Goal: Use online tool/utility: Utilize a website feature to perform a specific function

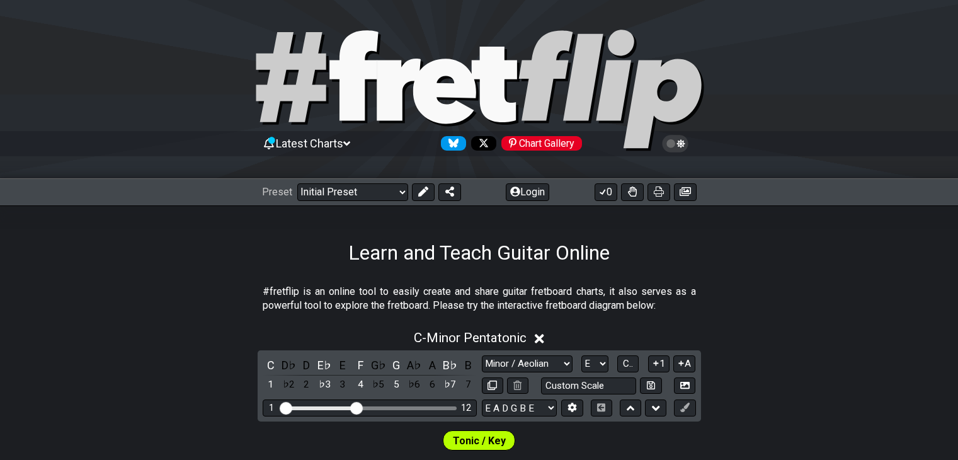
select select "Minor / Aeolian"
select select "E"
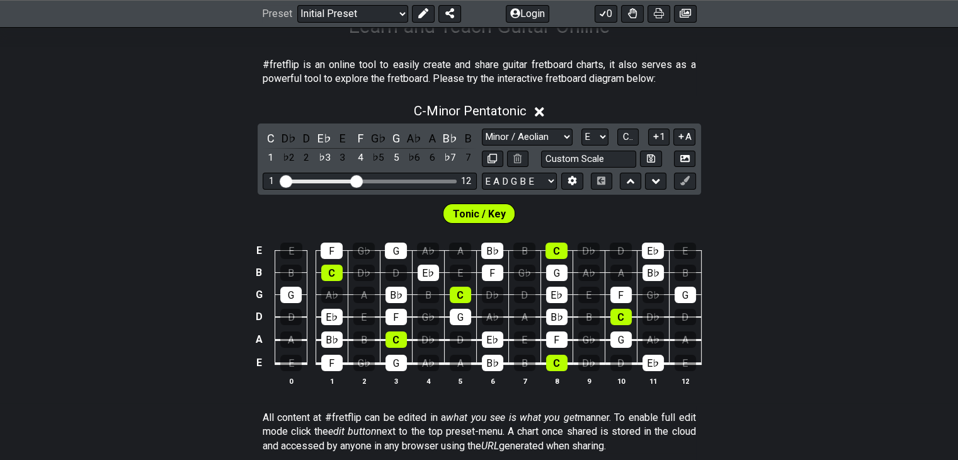
click at [541, 112] on icon at bounding box center [539, 111] width 9 height 9
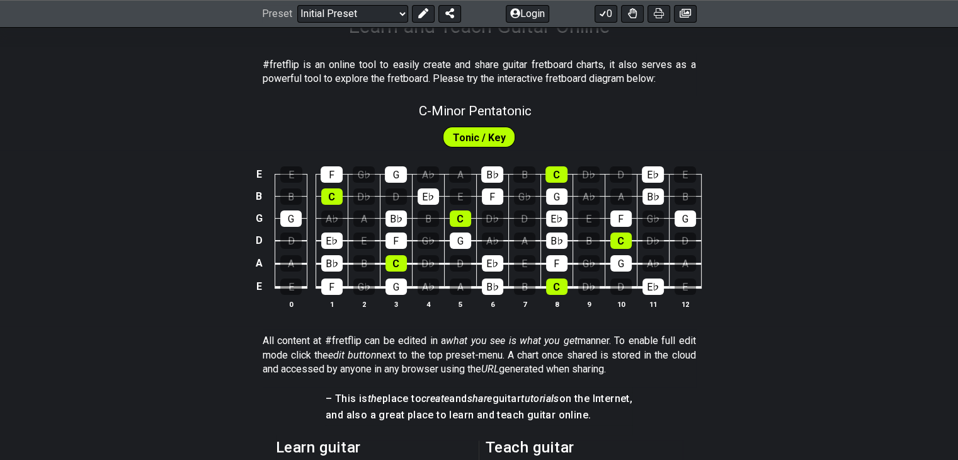
click at [501, 130] on span "Tonic / Key" at bounding box center [479, 138] width 53 height 18
click at [504, 117] on span "C - Minor Pentatonic" at bounding box center [475, 110] width 113 height 15
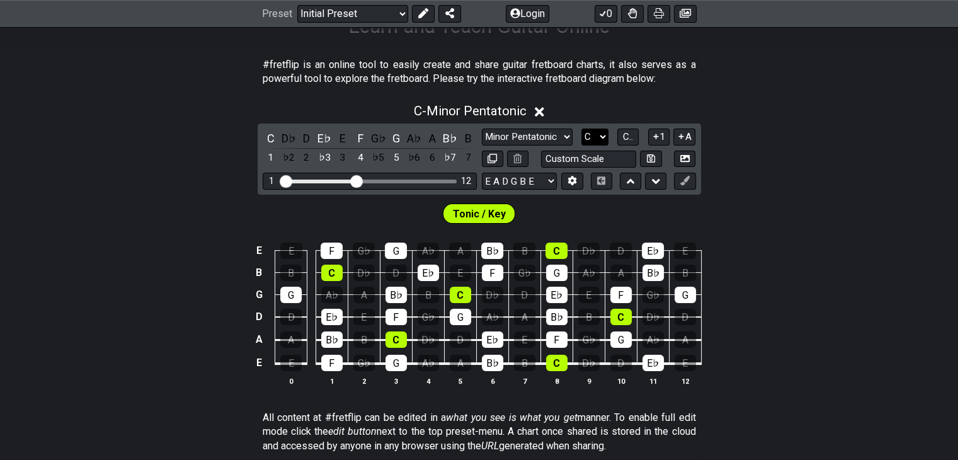
click at [594, 136] on select "A♭ A A♯ B♭ B C C♯ D♭ D D♯ E♭ E F F♯ G♭ G G♯" at bounding box center [595, 137] width 27 height 17
select select "E"
click at [582, 129] on select "A♭ A A♯ B♭ B C C♯ D♭ D D♯ E♭ E F F♯ G♭ G G♯" at bounding box center [595, 137] width 27 height 17
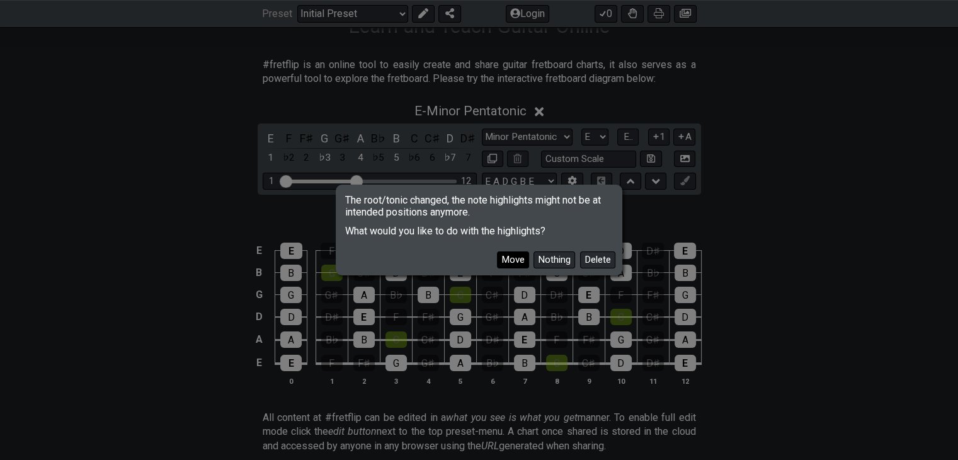
click at [522, 257] on button "Move" at bounding box center [513, 259] width 32 height 17
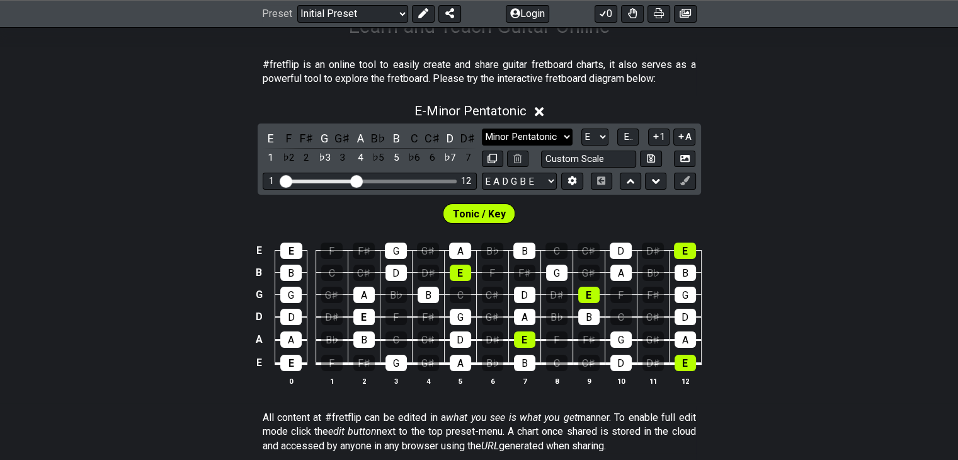
click at [534, 132] on select "Minor Pentatonic Click to edit Minor Pentatonic Major Pentatonic Minor Blues Ma…" at bounding box center [527, 137] width 91 height 17
select select "Minor / Aeolian"
click at [482, 129] on select "Minor Pentatonic Click to edit Minor Pentatonic Major Pentatonic Minor Blues Ma…" at bounding box center [527, 137] width 91 height 17
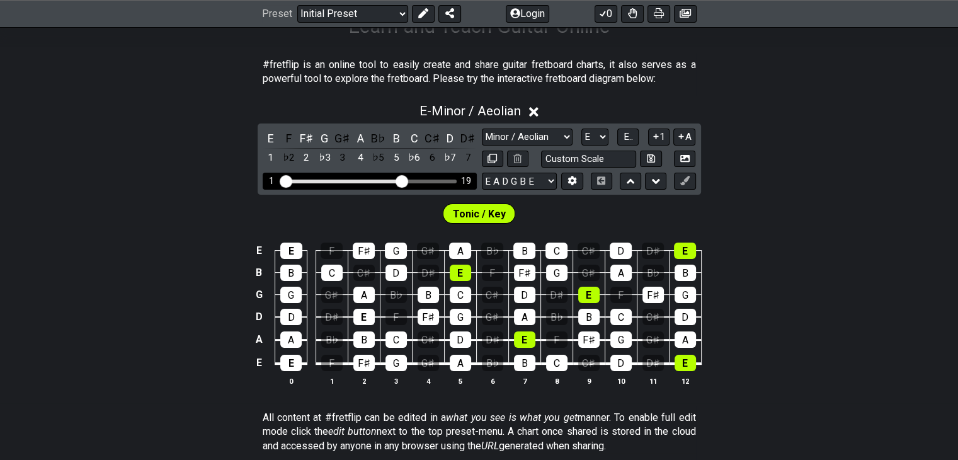
drag, startPoint x: 354, startPoint y: 181, endPoint x: 399, endPoint y: 181, distance: 45.4
click at [399, 180] on input "Visible fret range" at bounding box center [369, 180] width 179 height 0
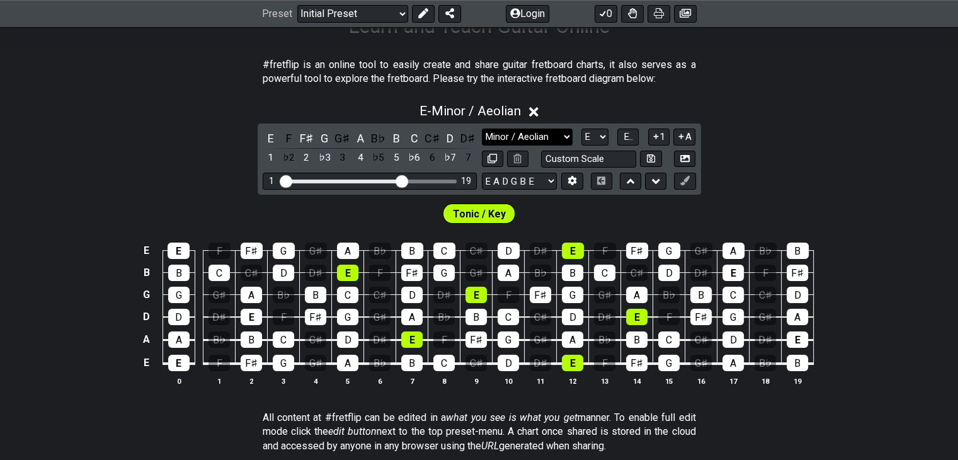
click at [566, 138] on select "Minor Pentatonic Click to edit Minor Pentatonic Major Pentatonic Minor Blues Ma…" at bounding box center [527, 137] width 91 height 17
click at [791, 178] on div "E - Minor / Aeolian E F F♯ G G♯ A B♭ B C C♯ D D♯ 1 ♭2 2 ♭3 3 4 ♭5 5 ♭6 6 ♭7 7 M…" at bounding box center [479, 249] width 958 height 307
click at [590, 132] on select "A♭ A A♯ B♭ B C C♯ D♭ D D♯ E♭ E F F♯ G♭ G G♯" at bounding box center [595, 137] width 27 height 17
select select "B"
click at [582, 129] on select "A♭ A A♯ B♭ B C C♯ D♭ D D♯ E♭ E F F♯ G♭ G G♯" at bounding box center [595, 137] width 27 height 17
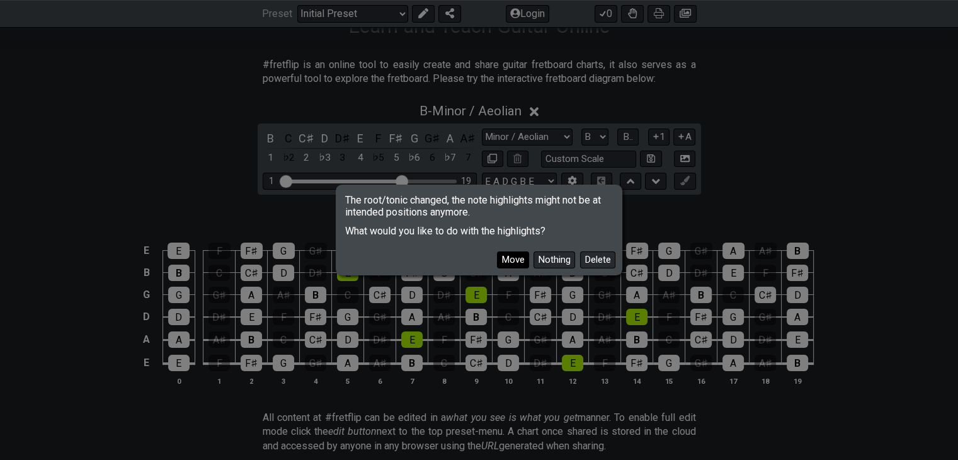
click at [512, 255] on button "Move" at bounding box center [513, 259] width 32 height 17
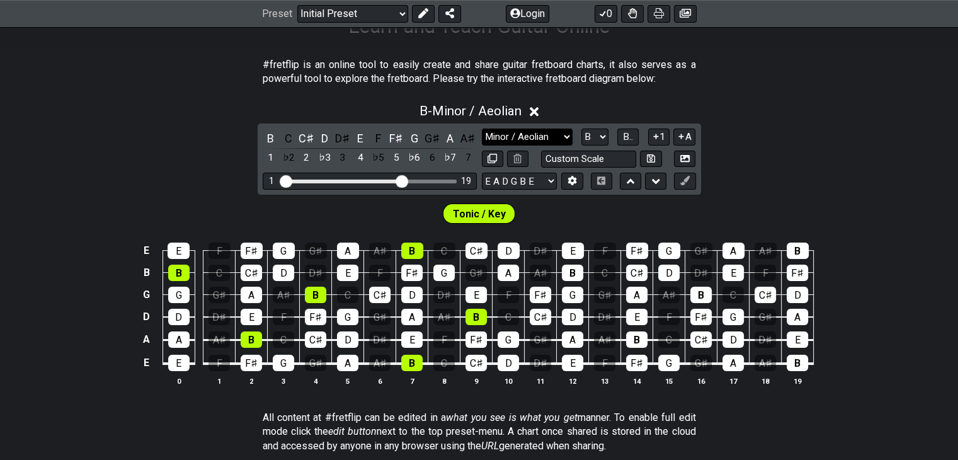
click at [541, 141] on select "Minor Pentatonic Click to edit Minor Pentatonic Major Pentatonic Minor Blues Ma…" at bounding box center [527, 137] width 91 height 17
click at [482, 129] on select "Minor Pentatonic Click to edit Minor Pentatonic Major Pentatonic Minor Blues Ma…" at bounding box center [527, 137] width 91 height 17
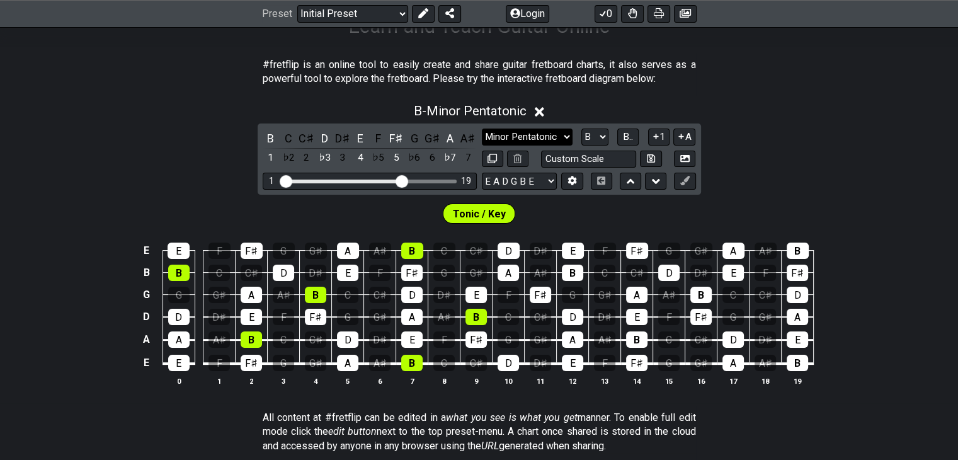
click at [551, 135] on select "Minor Pentatonic Click to edit Minor Pentatonic Major Pentatonic Minor Blues Ma…" at bounding box center [527, 137] width 91 height 17
select select "Minor / Aeolian"
click at [482, 129] on select "Minor Pentatonic Click to edit Minor Pentatonic Major Pentatonic Minor Blues Ma…" at bounding box center [527, 137] width 91 height 17
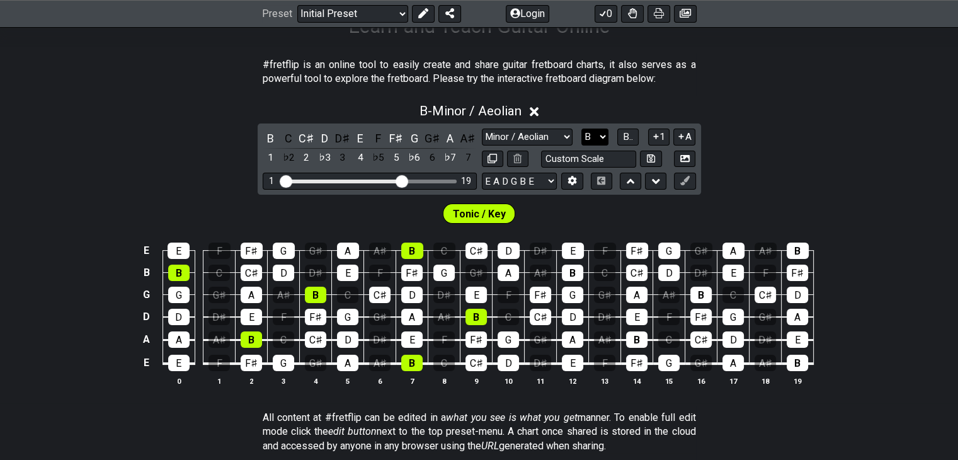
click at [592, 136] on select "A♭ A A♯ B♭ B C C♯ D♭ D D♯ E♭ E F F♯ G♭ G G♯" at bounding box center [595, 137] width 27 height 17
select select "E"
click at [582, 129] on select "A♭ A A♯ B♭ B C C♯ D♭ D D♯ E♭ E F F♯ G♭ G G♯" at bounding box center [595, 137] width 27 height 17
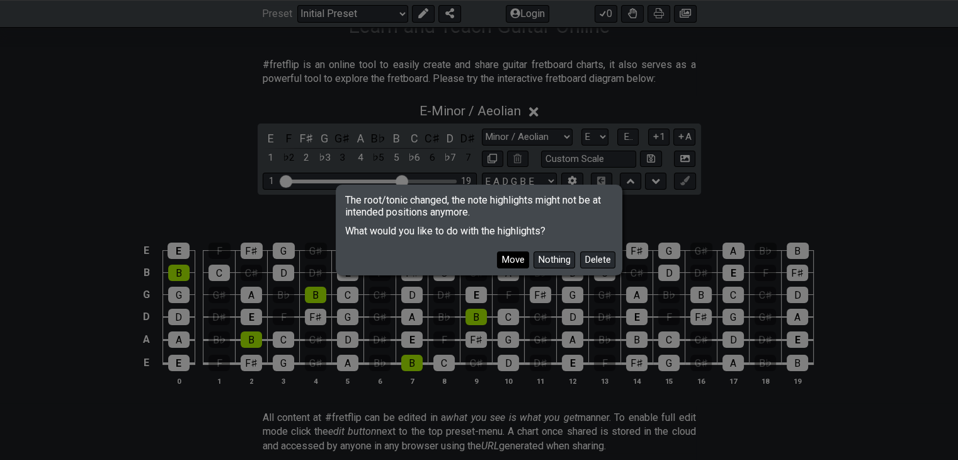
click at [519, 260] on button "Move" at bounding box center [513, 259] width 32 height 17
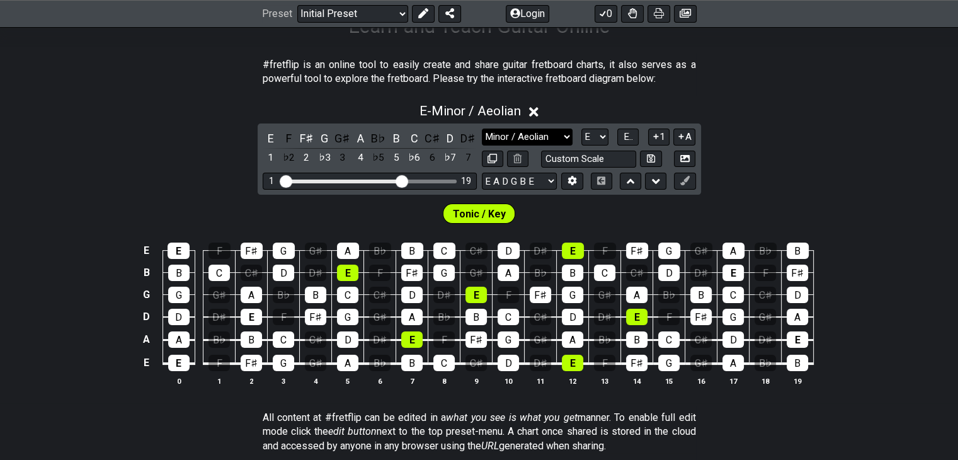
click at [557, 137] on select "Minor Pentatonic Click to edit Minor Pentatonic Major Pentatonic Minor Blues Ma…" at bounding box center [527, 137] width 91 height 17
select select "Major / [PERSON_NAME]"
click at [482, 129] on select "Minor Pentatonic Click to edit Minor Pentatonic Major Pentatonic Minor Blues Ma…" at bounding box center [527, 137] width 91 height 17
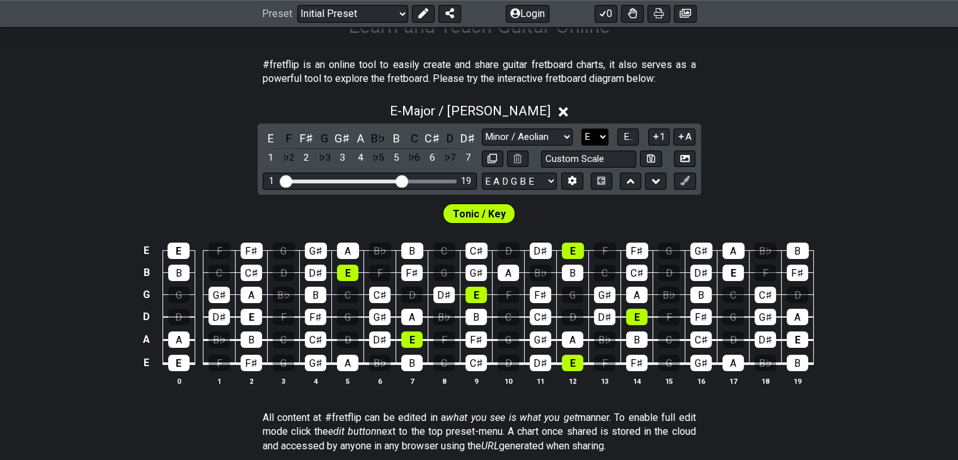
click at [592, 134] on select "A♭ A A♯ B♭ B C C♯ D♭ D D♯ E♭ E F F♯ G♭ G G♯" at bounding box center [595, 137] width 27 height 17
click at [582, 129] on select "A♭ A A♯ B♭ B C C♯ D♭ D D♯ E♭ E F F♯ G♭ G G♯" at bounding box center [595, 137] width 27 height 17
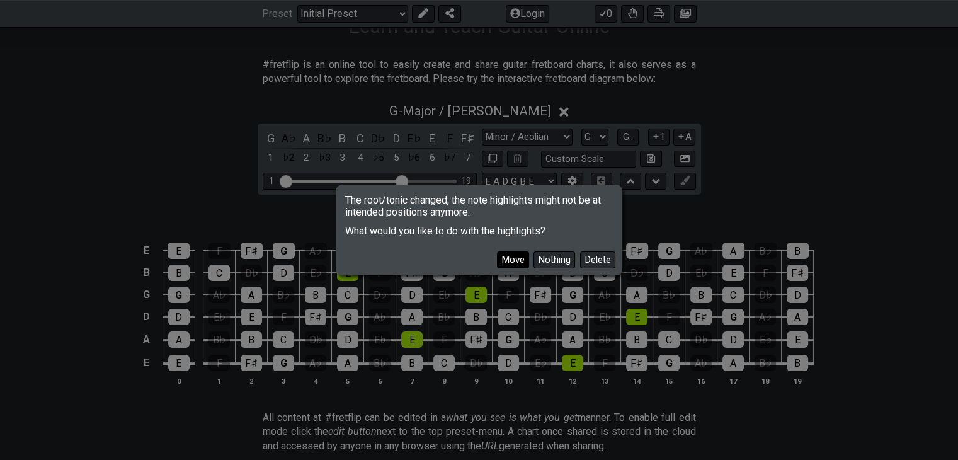
click at [502, 265] on button "Move" at bounding box center [513, 259] width 32 height 17
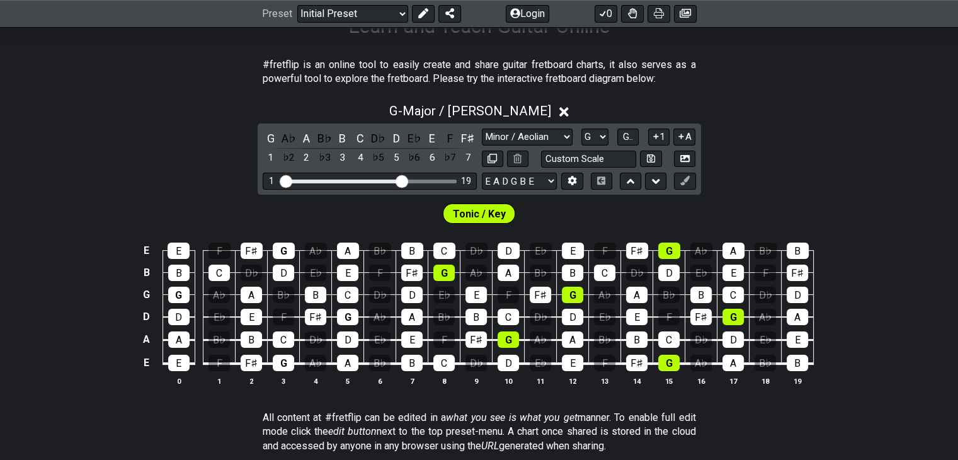
click at [756, 183] on div "G - Major / Ionian G A♭ A B♭ B C D♭ D E♭ E F F♯ 1 ♭2 2 ♭3 3 4 ♭5 5 ♭6 6 ♭7 7 Mi…" at bounding box center [479, 249] width 958 height 307
click at [550, 136] on select "Minor Pentatonic Click to edit Minor Pentatonic Major Pentatonic Minor Blues Ma…" at bounding box center [527, 137] width 91 height 17
drag, startPoint x: 723, startPoint y: 137, endPoint x: 595, endPoint y: 132, distance: 127.4
click at [595, 132] on div "G - Major / Ionian G A♭ A B♭ B C D♭ D E♭ E F F♯ 1 ♭2 2 ♭3 3 4 ♭5 5 ♭6 6 ♭7 7 Mi…" at bounding box center [479, 249] width 958 height 307
click at [595, 132] on select "A♭ A A♯ B♭ B C C♯ D♭ D D♯ E♭ E F F♯ G♭ G G♯" at bounding box center [595, 137] width 27 height 17
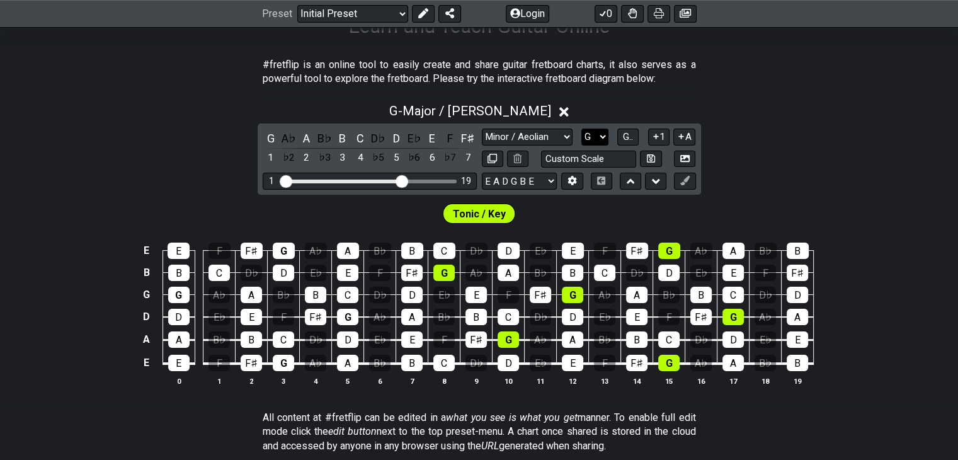
select select "C"
click at [582, 129] on select "A♭ A A♯ B♭ B C C♯ D♭ D D♯ E♭ E F F♯ G♭ G G♯" at bounding box center [595, 137] width 27 height 17
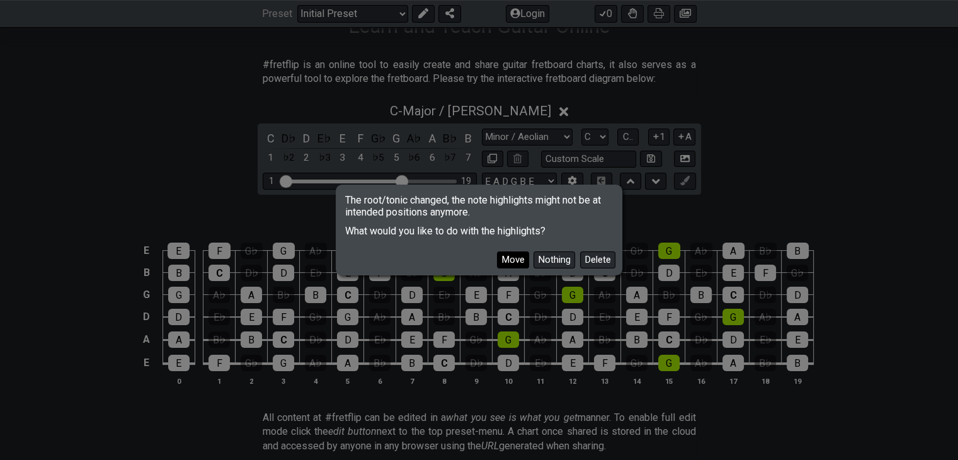
click at [514, 258] on button "Move" at bounding box center [513, 259] width 32 height 17
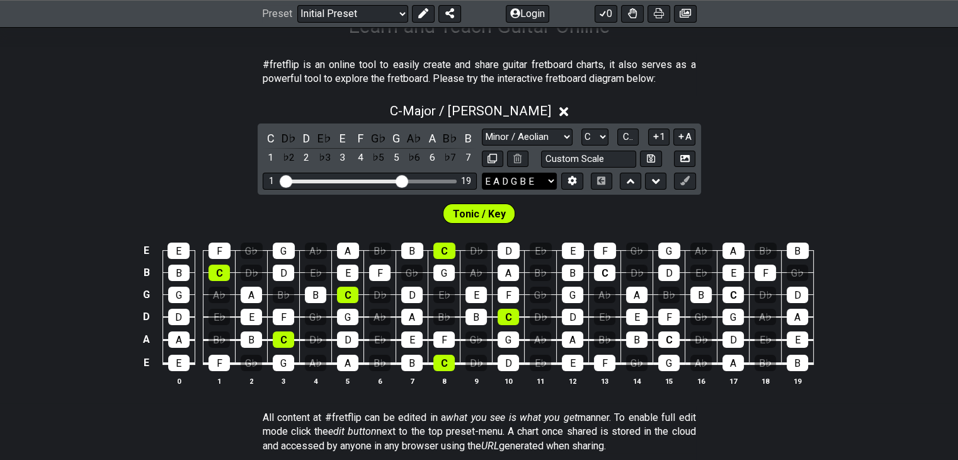
click at [533, 180] on select "E A D G B E E A D G B E E A D G B E B E A D F♯ B A D G C E A D A D G B E E♭ A♭ …" at bounding box center [519, 181] width 75 height 17
click at [730, 175] on div "C - Major / Ionian C D♭ D E♭ E F G♭ G A♭ A B♭ B 1 ♭2 2 ♭3 3 4 ♭5 5 ♭6 6 ♭7 7 Mi…" at bounding box center [479, 249] width 958 height 307
click at [664, 140] on button "1" at bounding box center [658, 137] width 21 height 17
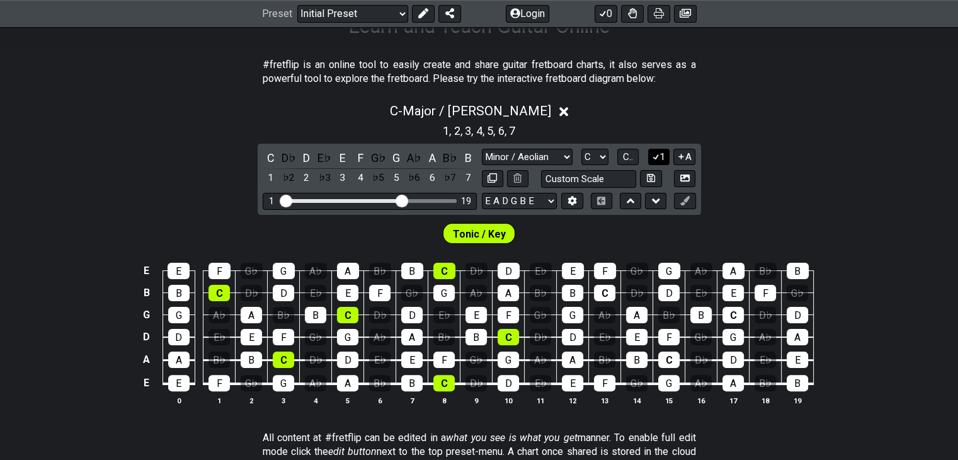
click at [664, 159] on button "1" at bounding box center [658, 157] width 21 height 17
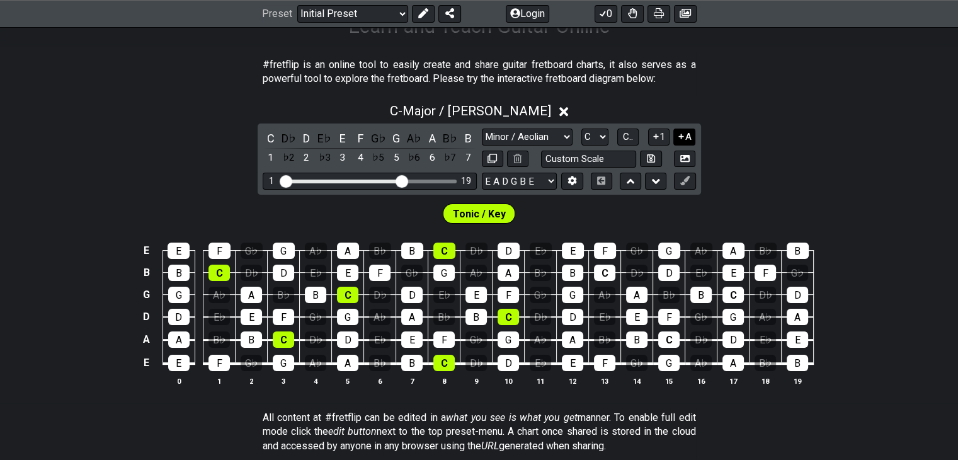
click at [686, 139] on button "A" at bounding box center [685, 137] width 22 height 17
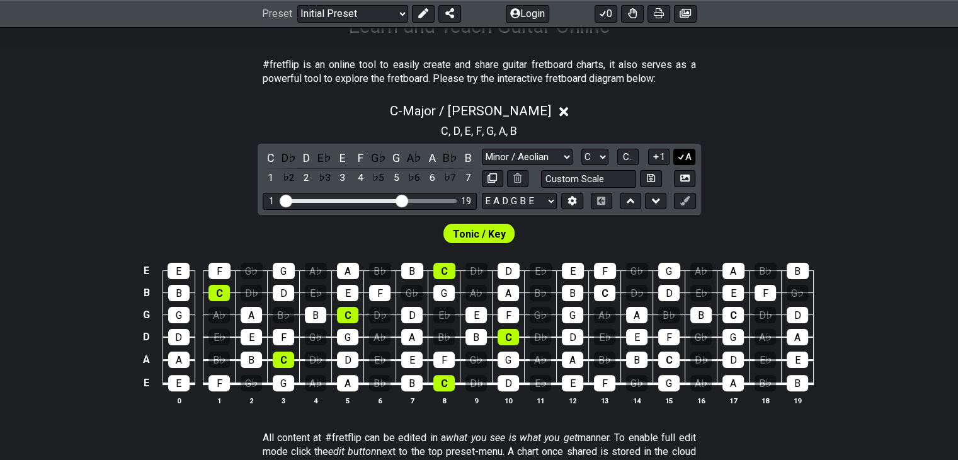
click at [687, 157] on button "A" at bounding box center [685, 157] width 22 height 17
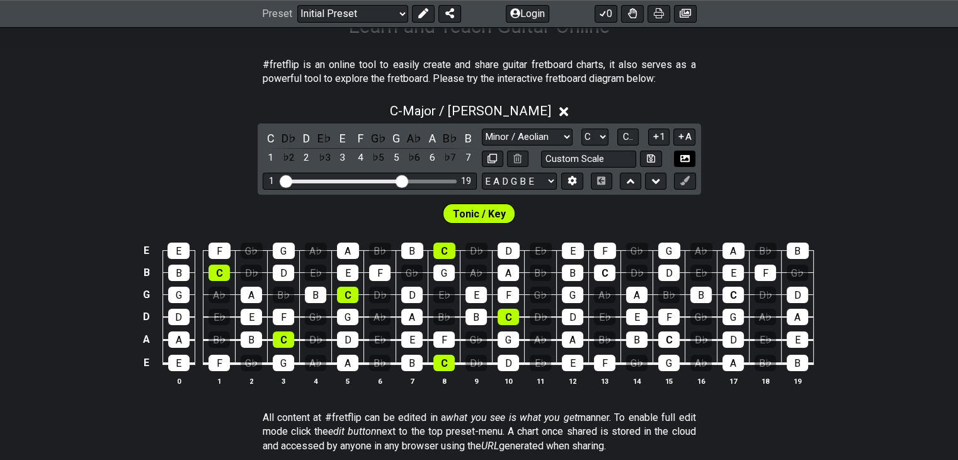
click at [687, 157] on icon at bounding box center [685, 158] width 9 height 7
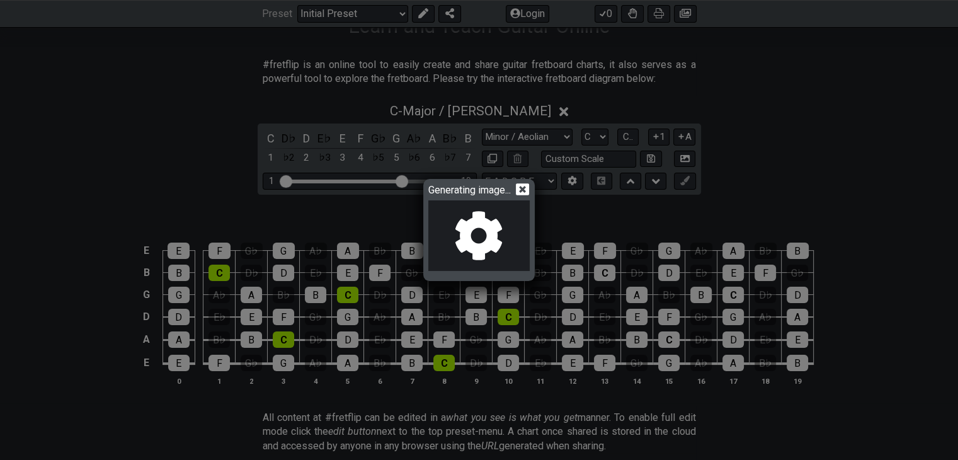
click at [524, 190] on icon at bounding box center [522, 189] width 13 height 13
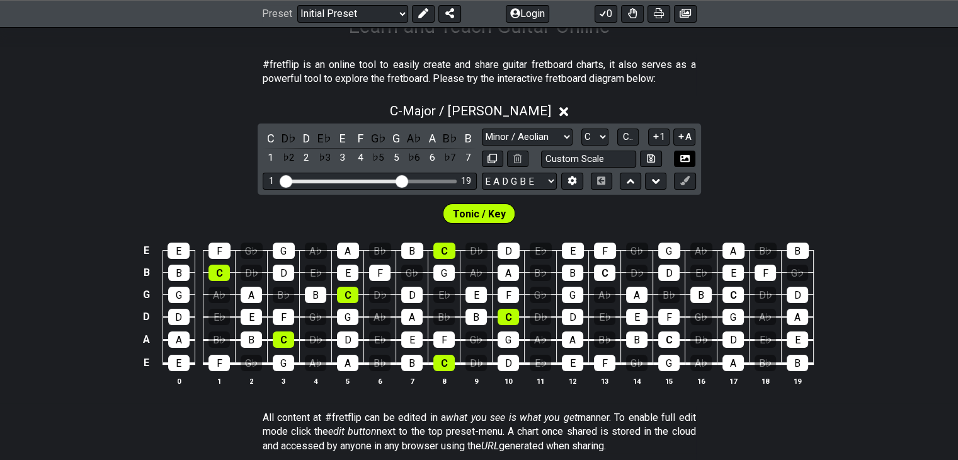
click at [686, 156] on icon at bounding box center [685, 158] width 9 height 7
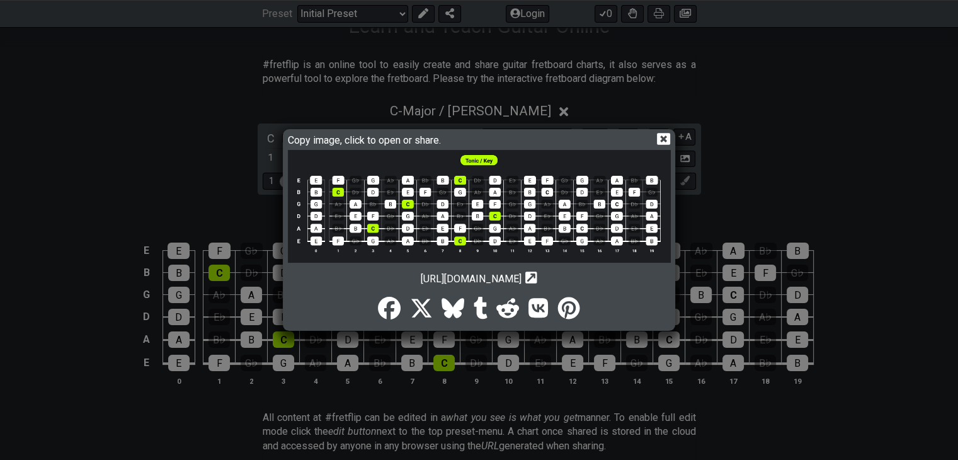
click at [665, 137] on icon at bounding box center [663, 138] width 13 height 13
